Goal: Transaction & Acquisition: Purchase product/service

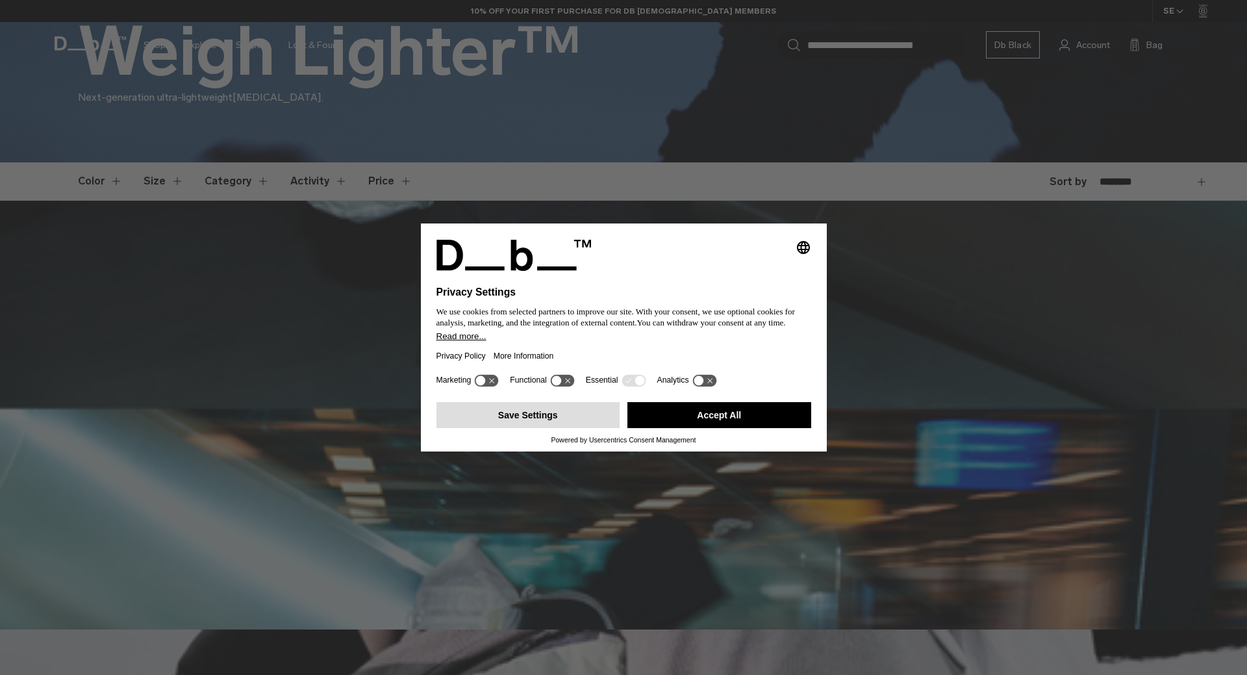
click at [551, 415] on button "Save Settings" at bounding box center [529, 415] width 184 height 26
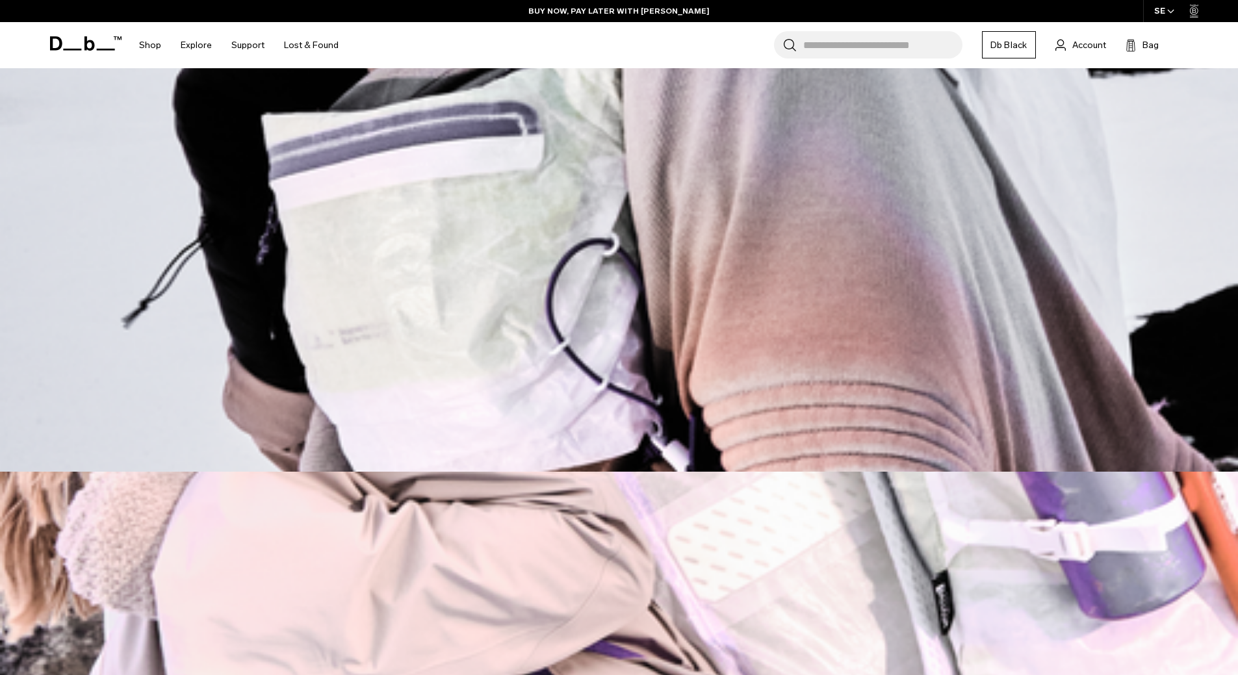
scroll to position [845, 0]
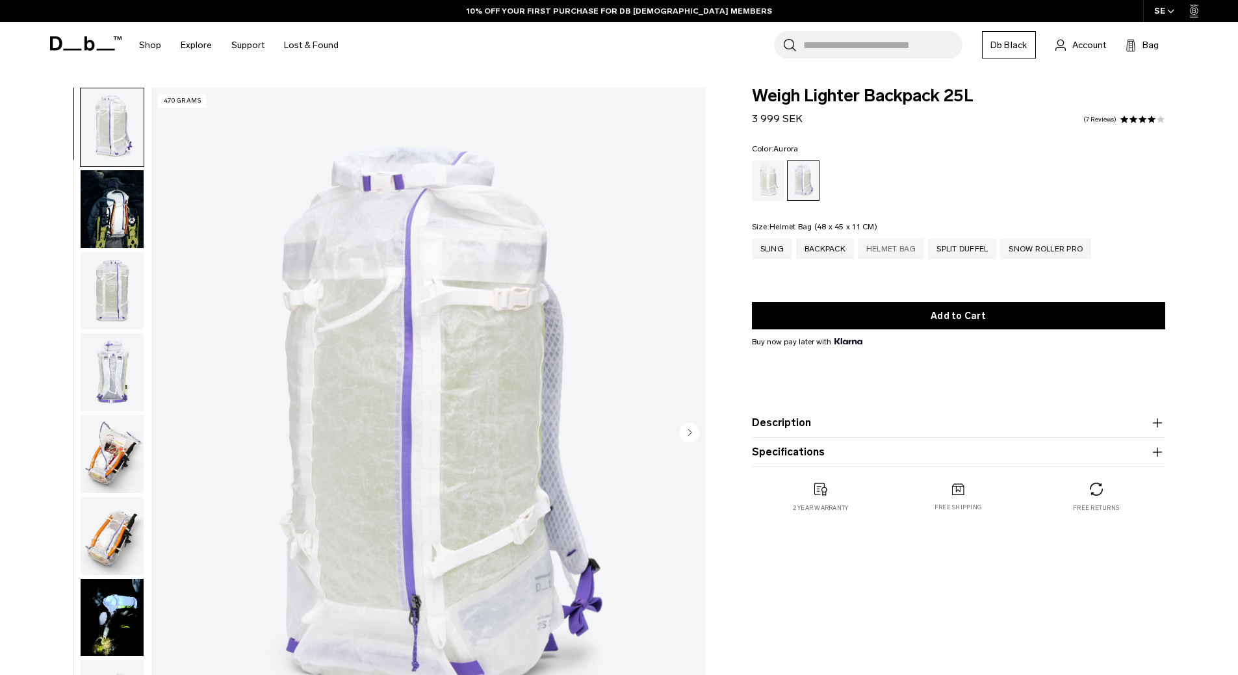
click at [891, 249] on div "Helmet Bag" at bounding box center [891, 248] width 67 height 21
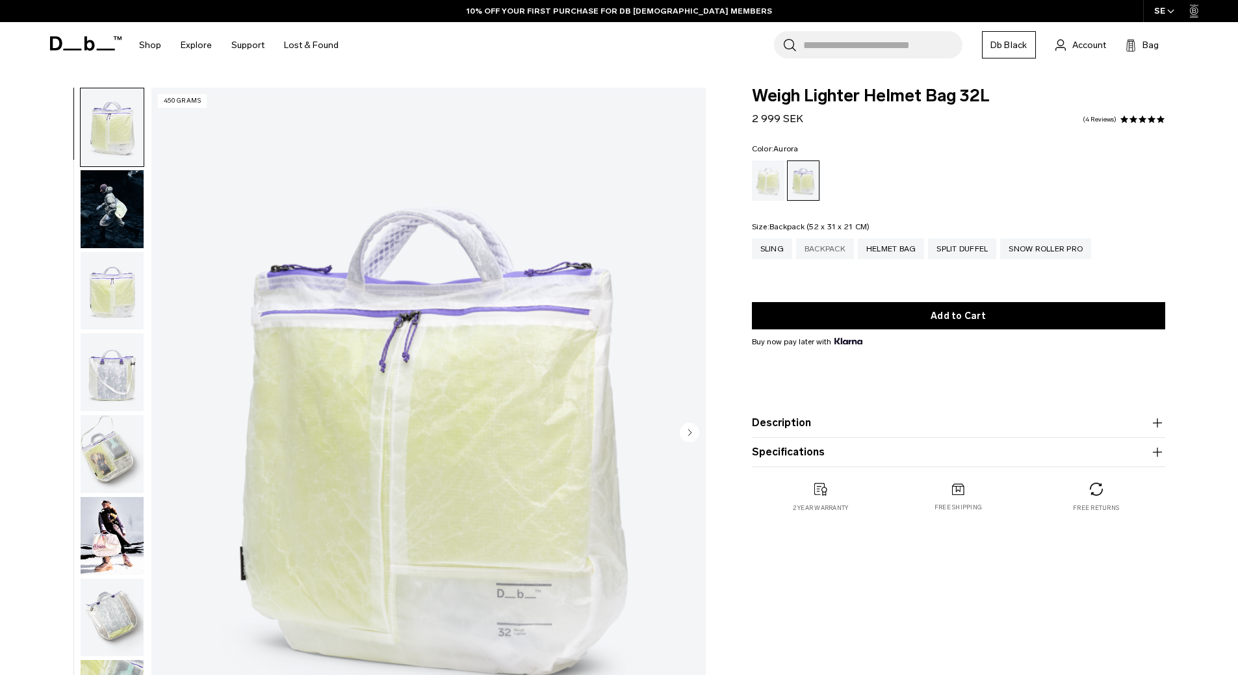
click at [824, 251] on div "Backpack" at bounding box center [825, 248] width 58 height 21
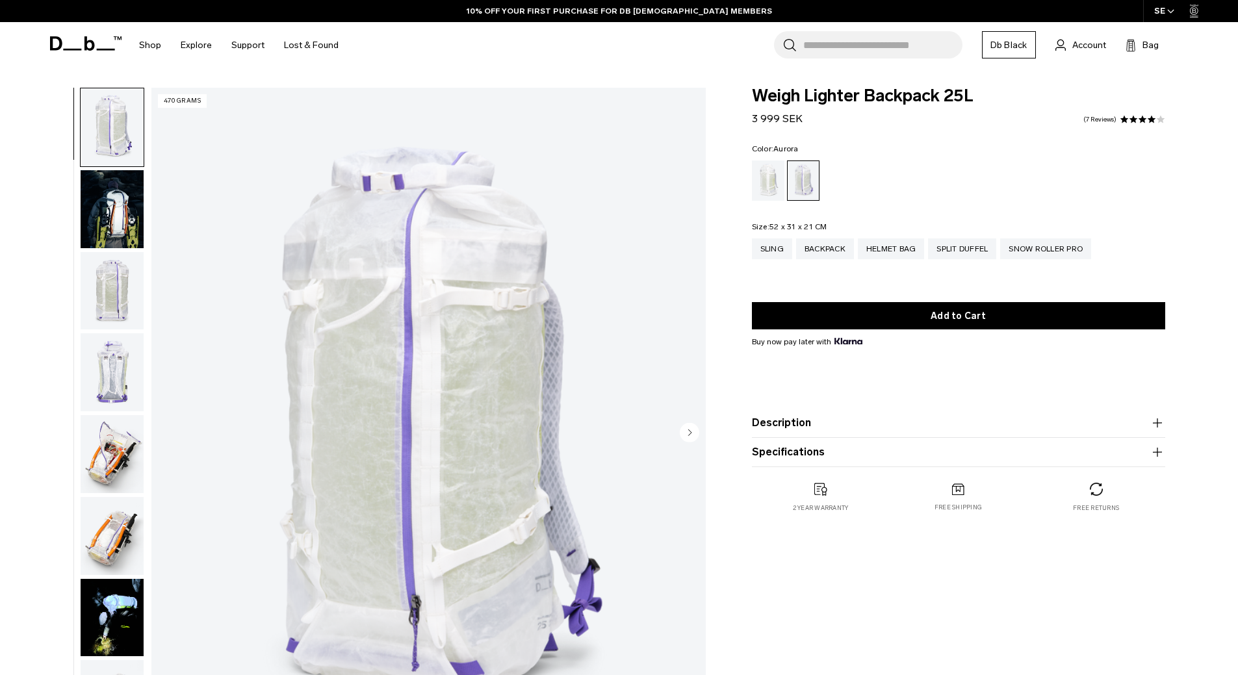
click at [689, 427] on circle "Next slide" at bounding box center [689, 431] width 19 height 19
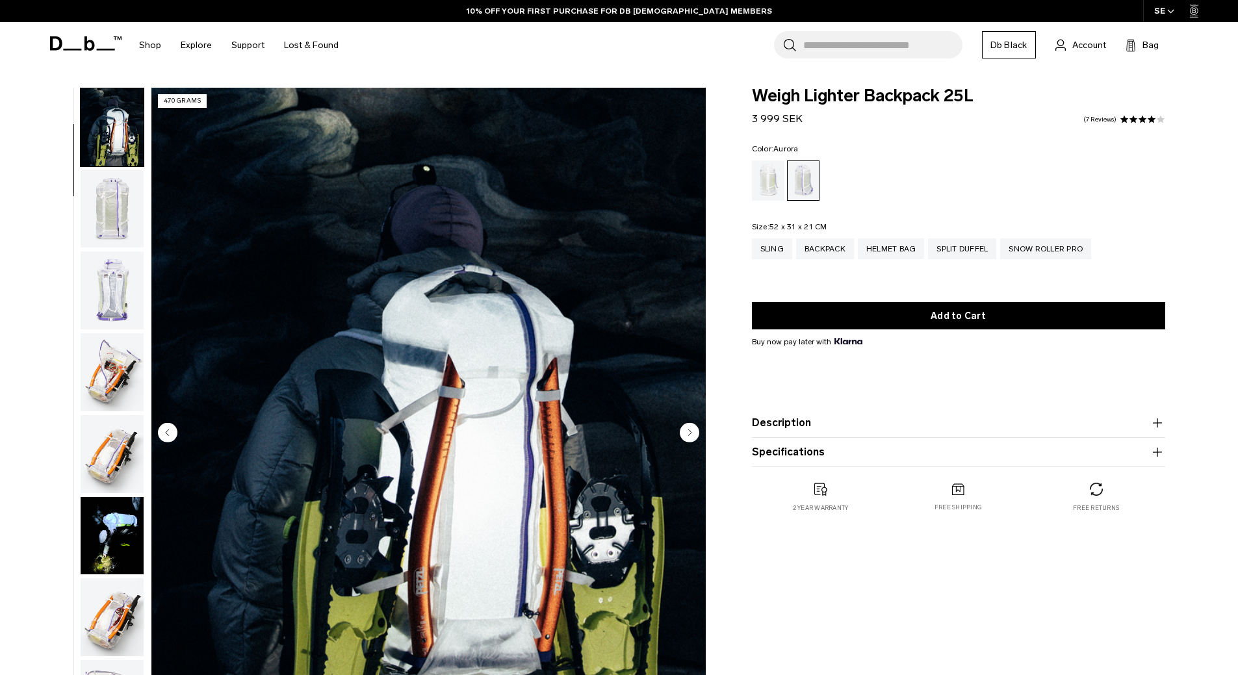
click at [689, 427] on circle "Next slide" at bounding box center [689, 431] width 19 height 19
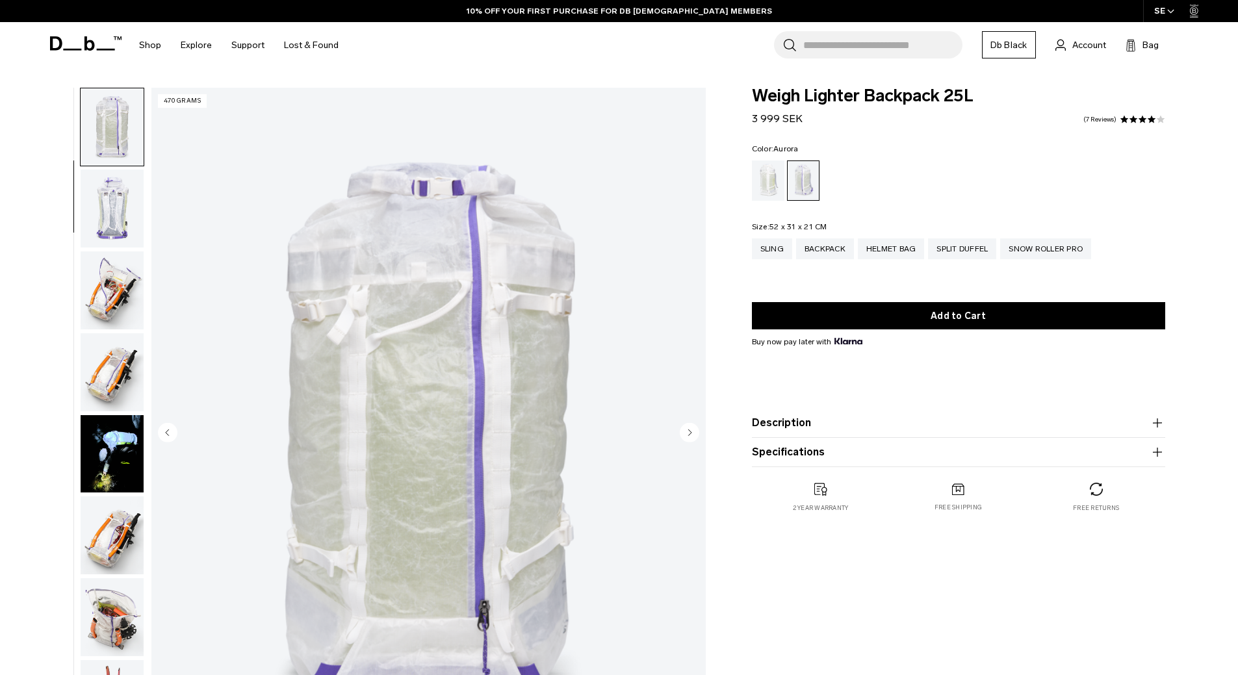
click at [689, 427] on circle "Next slide" at bounding box center [689, 431] width 19 height 19
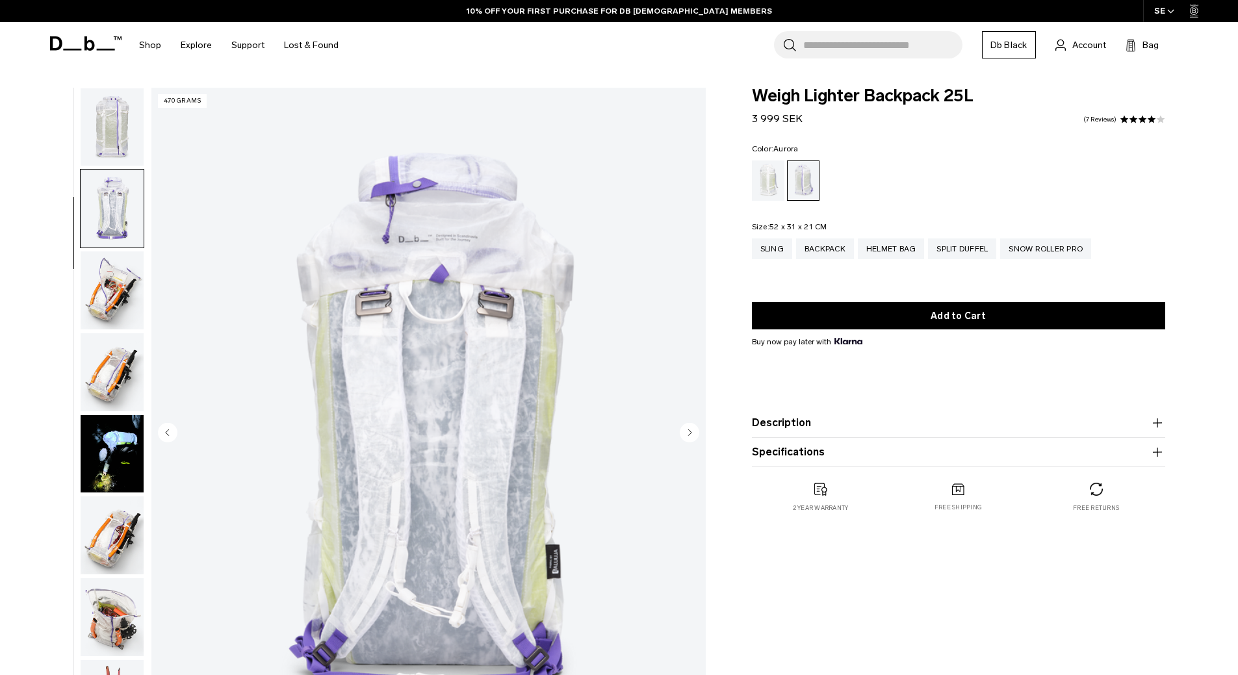
scroll to position [245, 0]
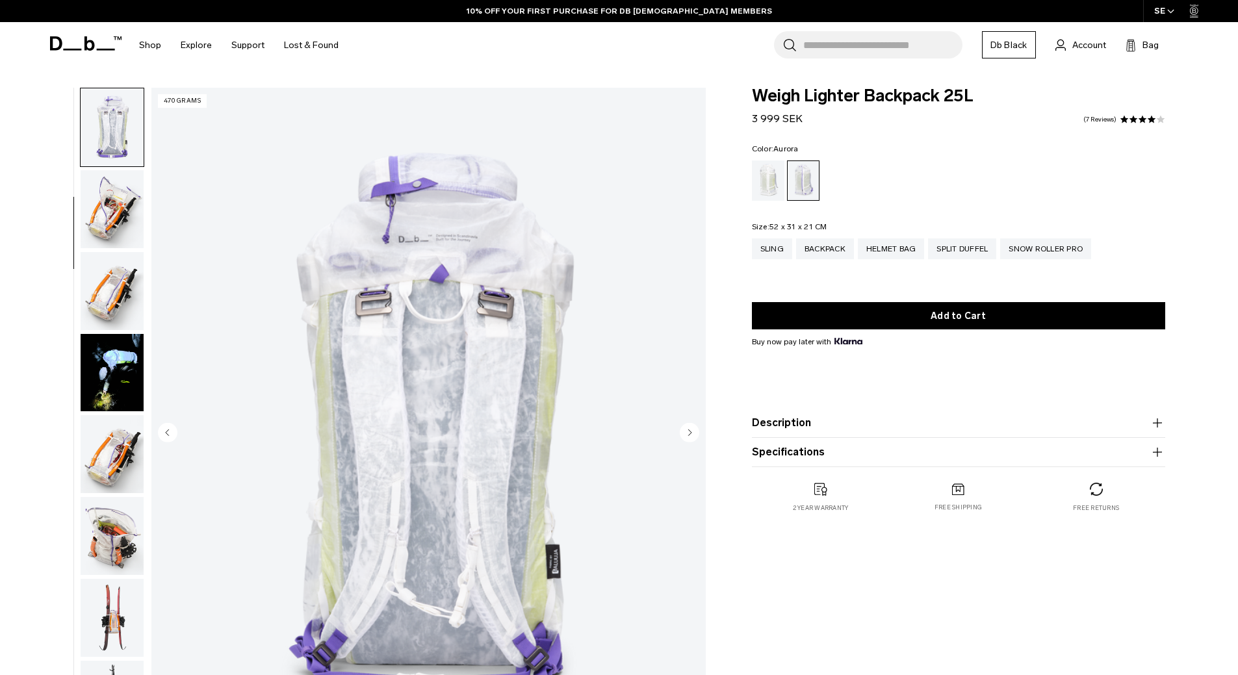
click at [689, 427] on circle "Next slide" at bounding box center [689, 431] width 19 height 19
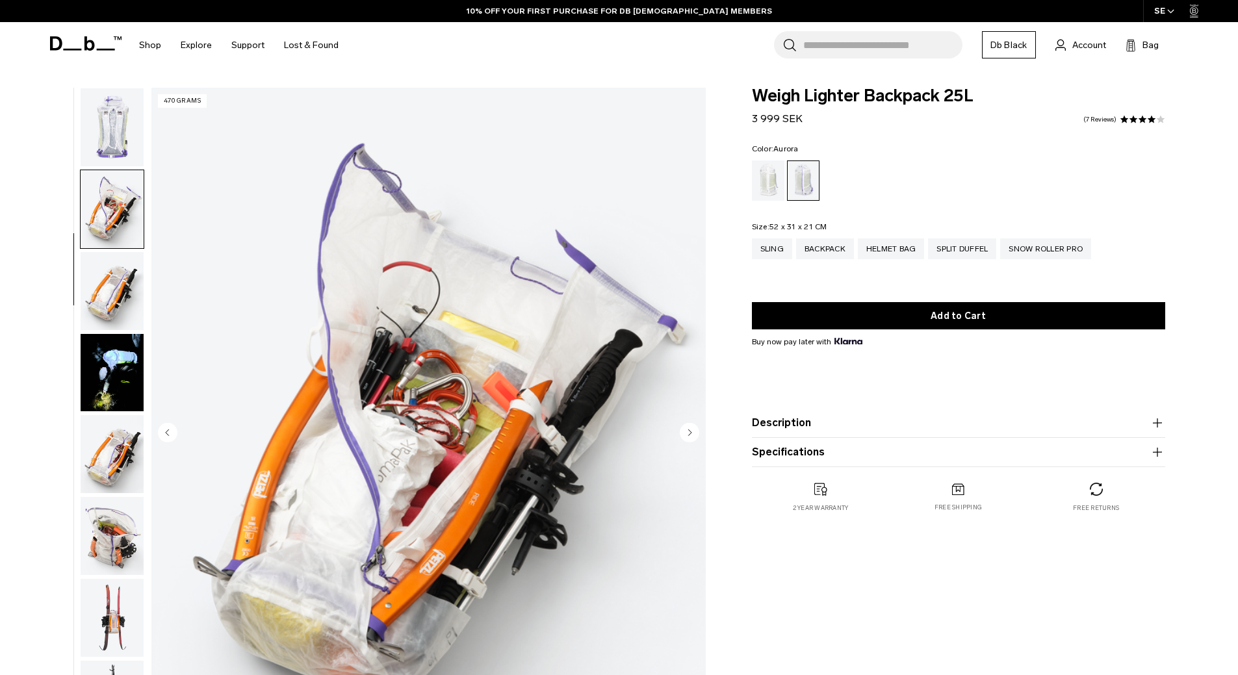
scroll to position [327, 0]
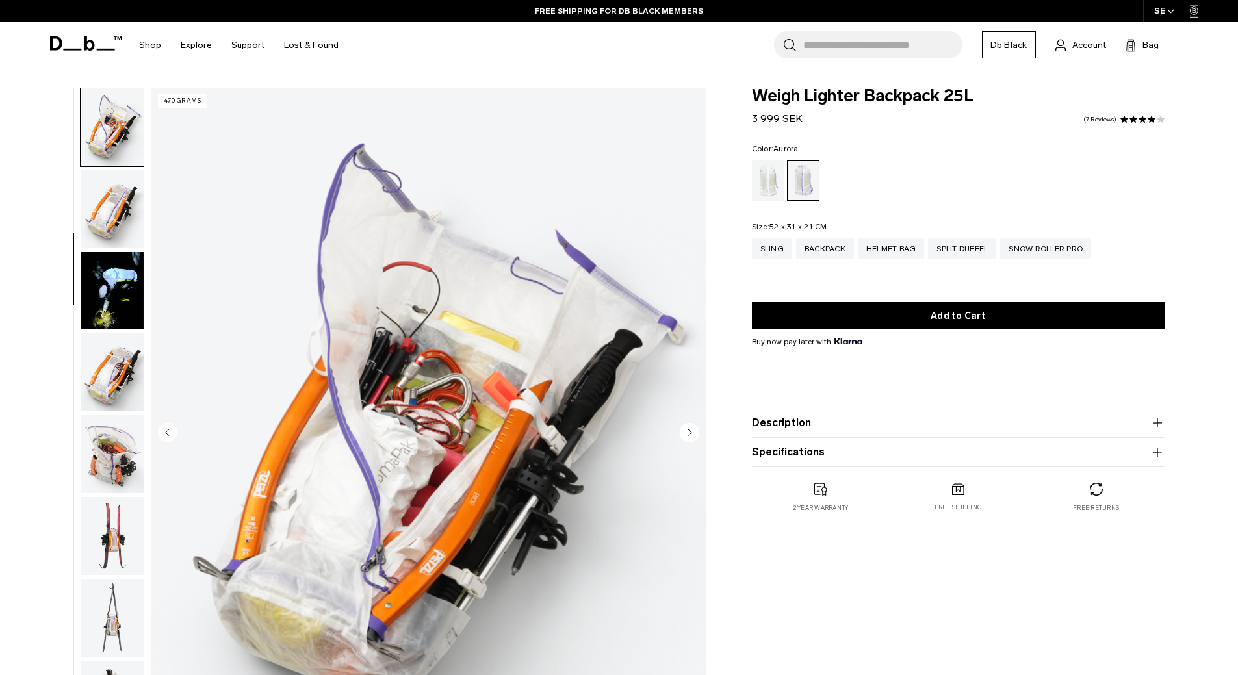
click at [689, 427] on circle "Next slide" at bounding box center [689, 431] width 19 height 19
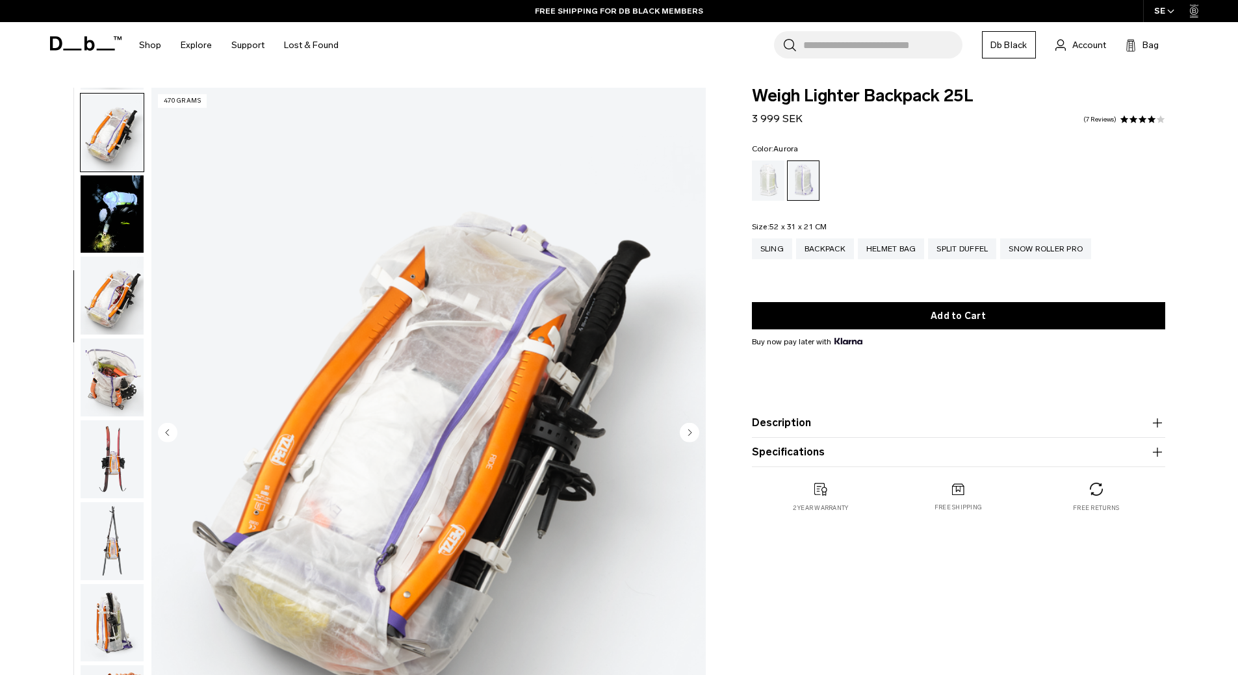
scroll to position [409, 0]
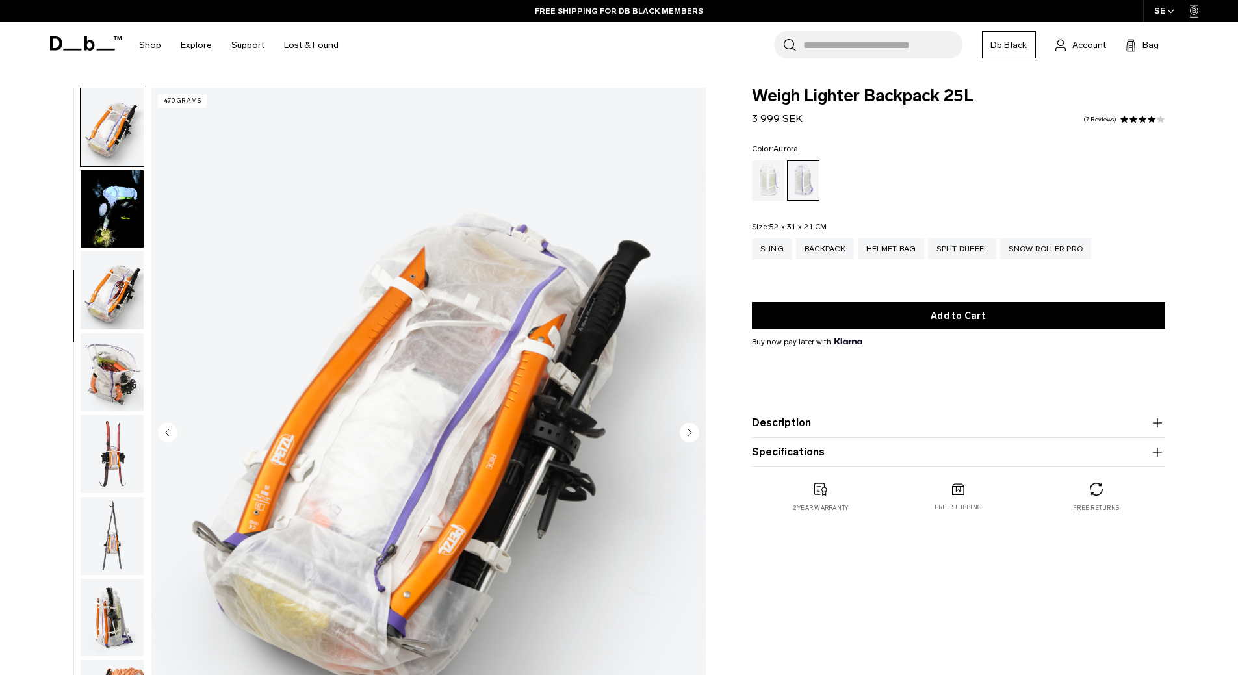
click at [689, 427] on circle "Next slide" at bounding box center [689, 431] width 19 height 19
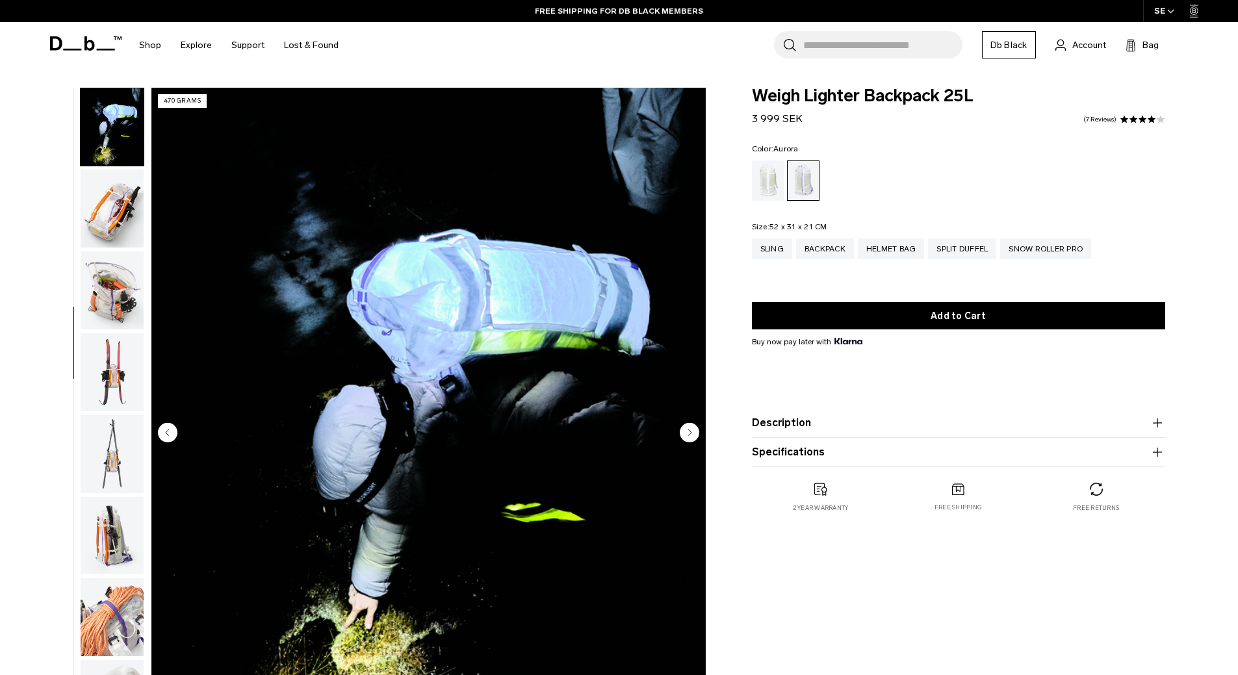
click at [689, 427] on circle "Next slide" at bounding box center [689, 431] width 19 height 19
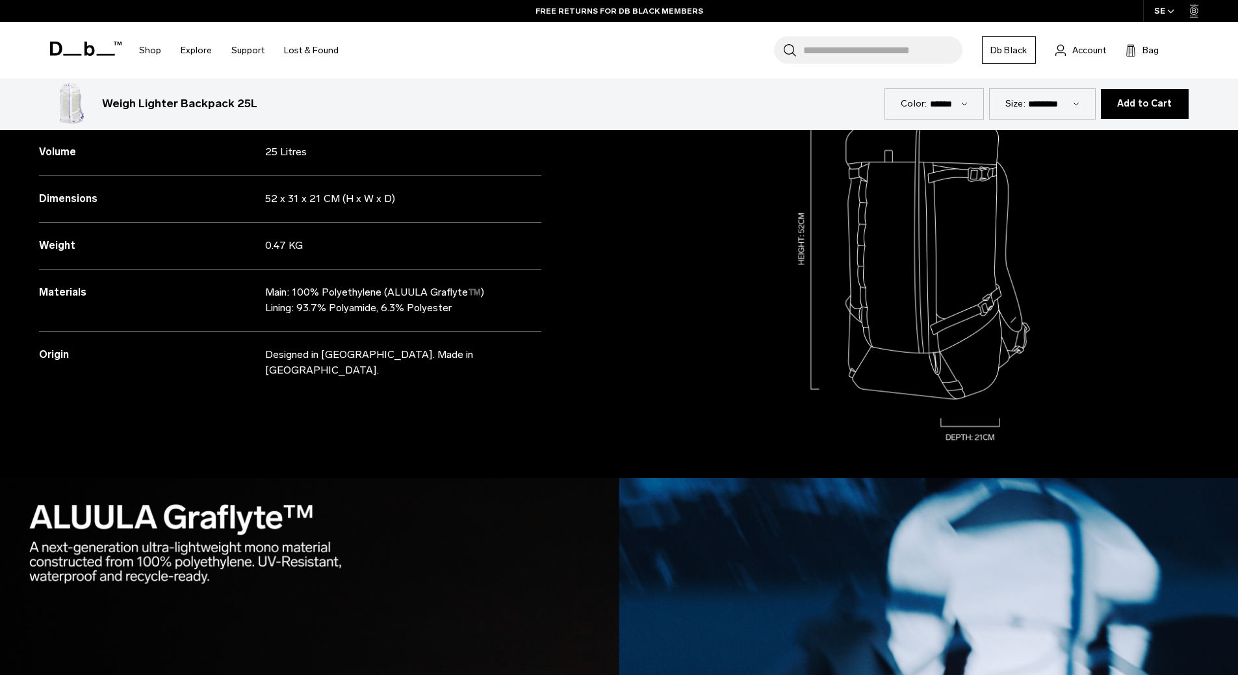
scroll to position [1624, 0]
